Goal: Book appointment/travel/reservation

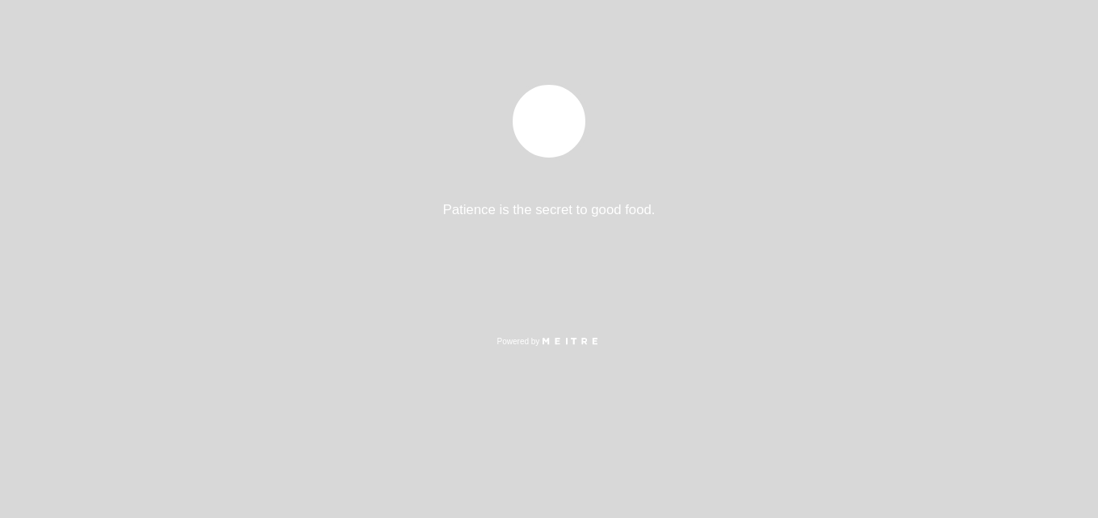
select select "es"
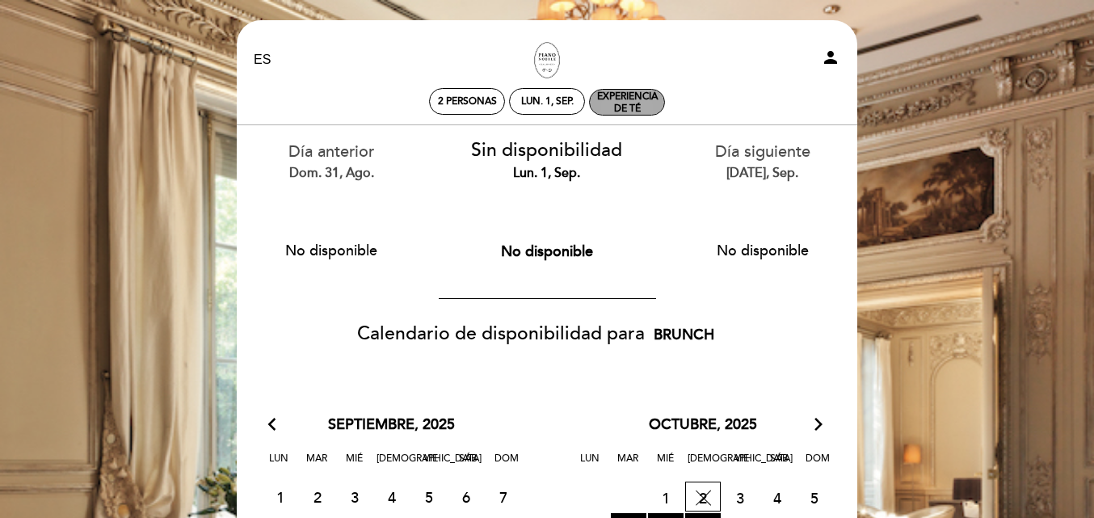
click at [641, 99] on div "Experiencia de Té" at bounding box center [627, 102] width 74 height 24
select select "? undefined:undefined ?"
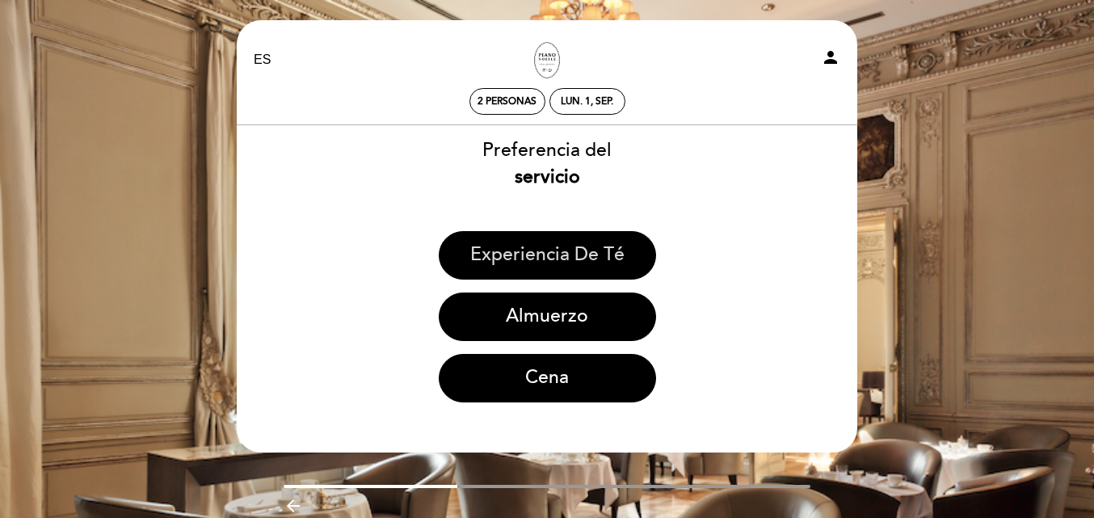
click at [604, 257] on button "Experiencia de Té" at bounding box center [547, 255] width 217 height 48
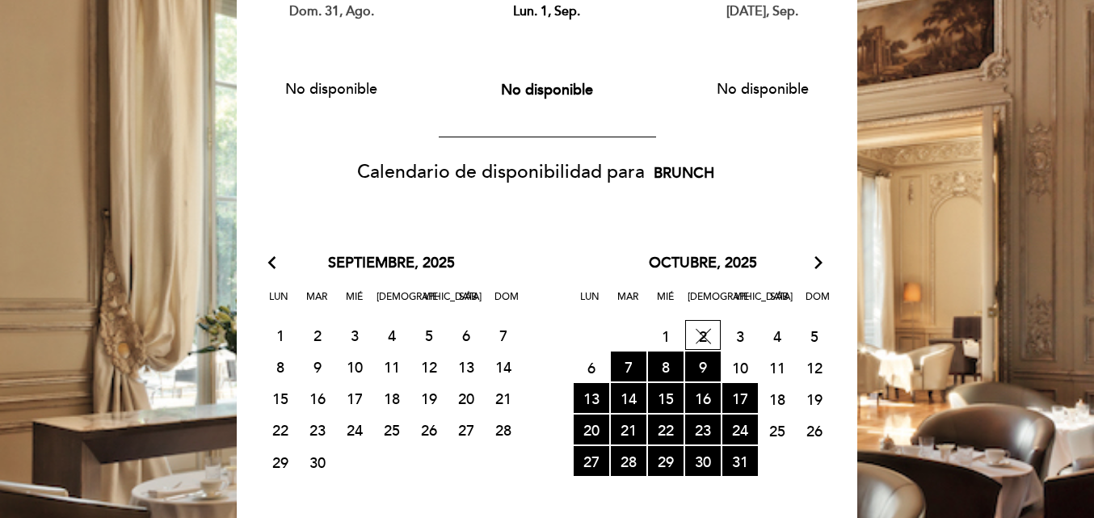
scroll to position [242, 0]
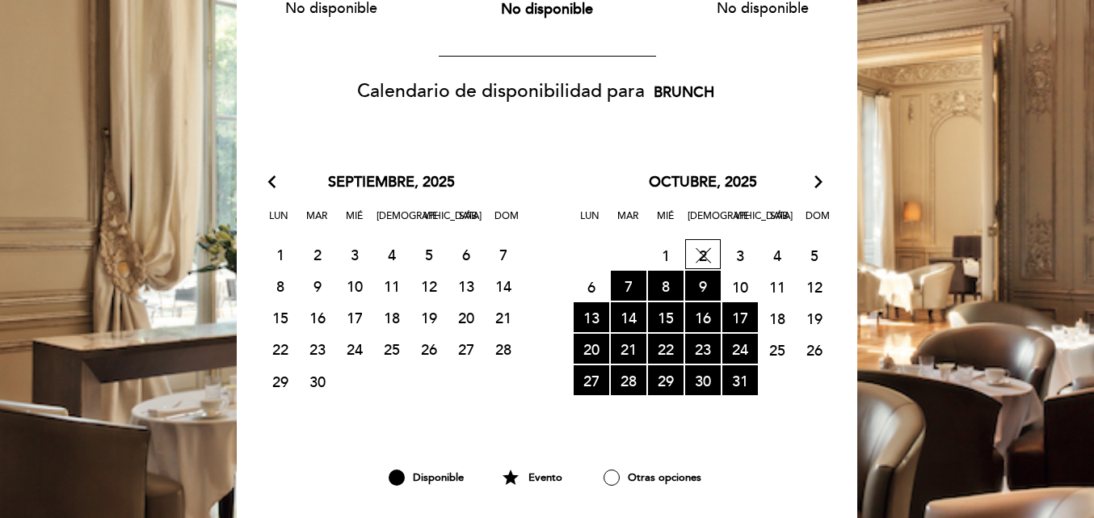
click at [815, 184] on icon "arrow_forward_ios" at bounding box center [818, 182] width 15 height 21
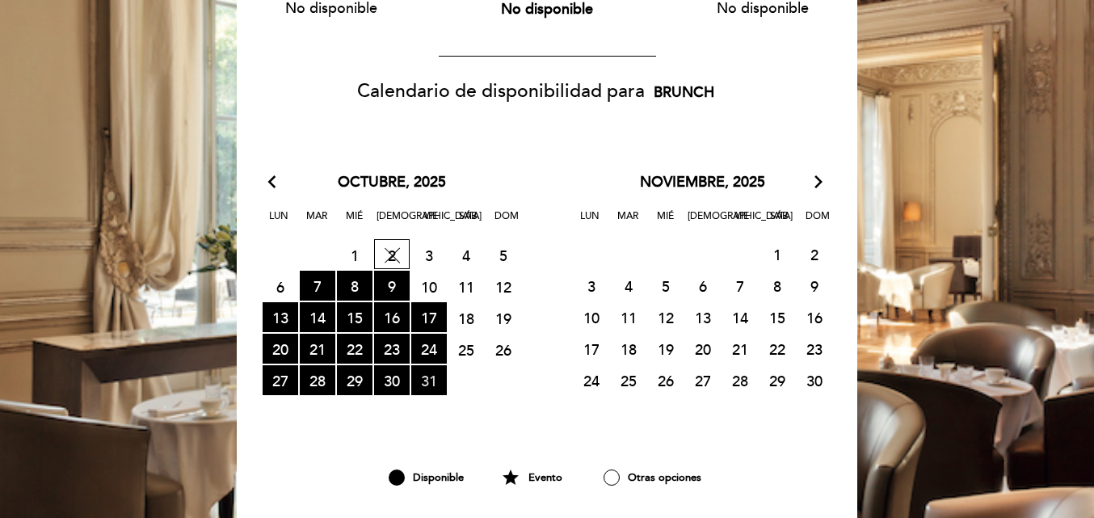
click at [417, 383] on span "31 RESERVAS DISPONIBLES" at bounding box center [429, 380] width 36 height 30
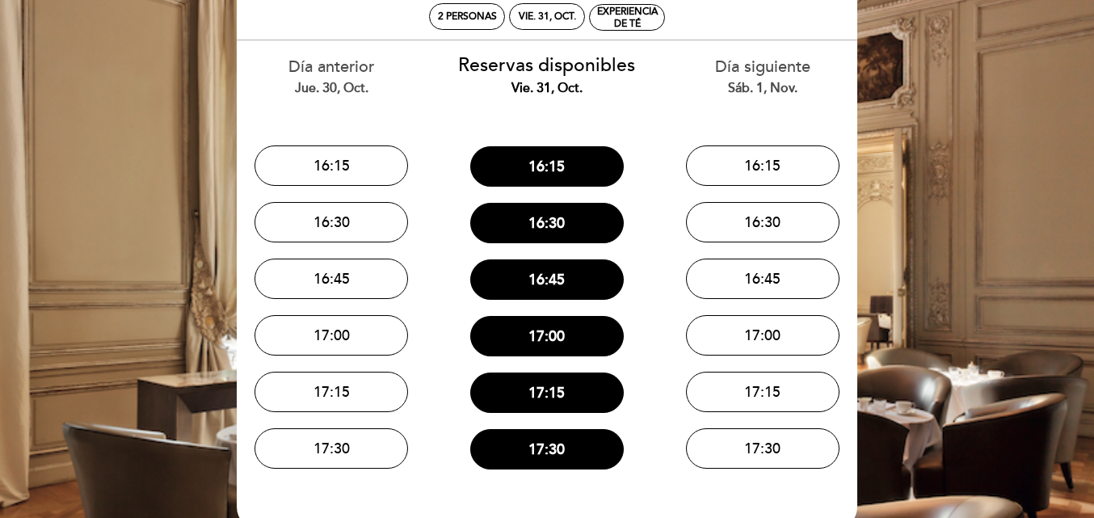
scroll to position [0, 0]
